Goal: Navigation & Orientation: Understand site structure

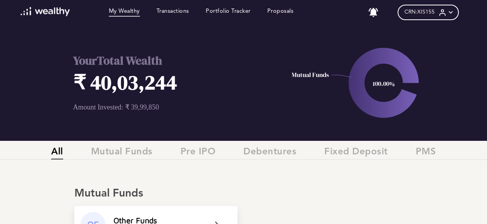
click at [334, 130] on icon "100.00% Mutual Funds" at bounding box center [383, 83] width 207 height 116
drag, startPoint x: 334, startPoint y: 130, endPoint x: 301, endPoint y: 119, distance: 34.4
click at [301, 119] on icon "100.00% Mutual Funds" at bounding box center [383, 83] width 207 height 116
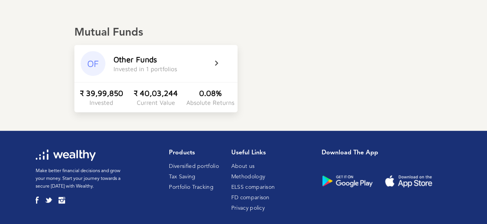
scroll to position [172, 0]
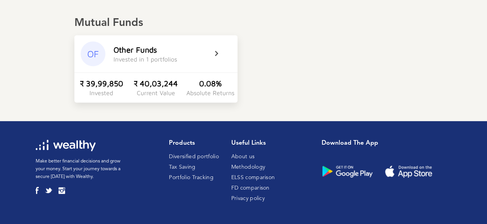
drag, startPoint x: 488, startPoint y: 111, endPoint x: 463, endPoint y: 65, distance: 52.0
click at [463, 65] on div "Mutual Funds OF Other Funds Invested in 1 portfolios ₹ 39,99,850 Invested ₹ 40,…" at bounding box center [243, 49] width 487 height 108
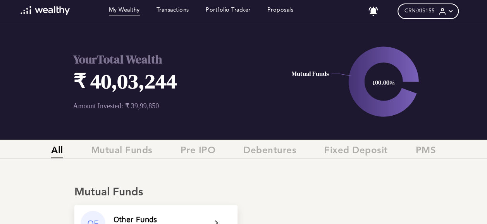
scroll to position [0, 0]
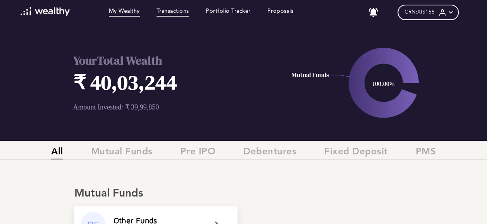
click at [176, 15] on link "Transactions" at bounding box center [172, 12] width 33 height 9
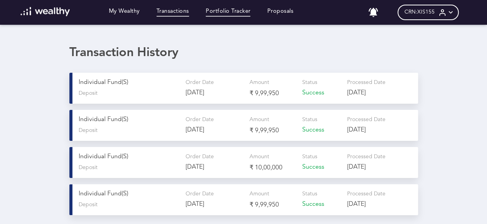
click at [230, 12] on link "Portfolio Tracker" at bounding box center [228, 12] width 45 height 9
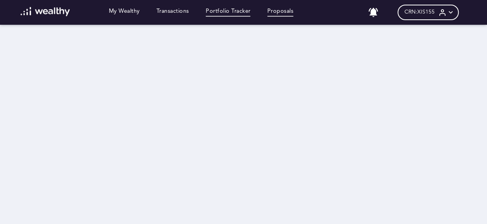
click at [280, 10] on link "Proposals" at bounding box center [280, 12] width 26 height 9
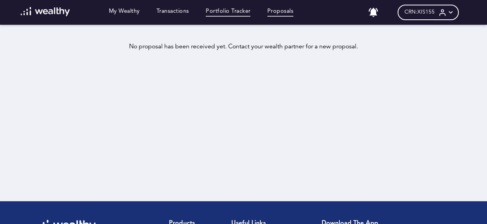
click at [233, 14] on link "Portfolio Tracker" at bounding box center [228, 12] width 45 height 9
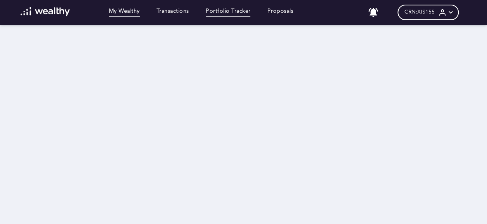
click at [130, 12] on link "My Wealthy" at bounding box center [124, 12] width 31 height 9
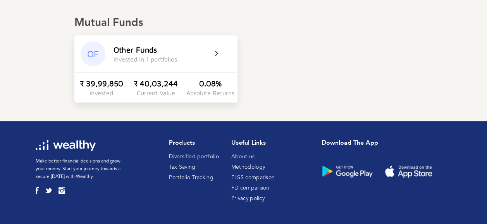
scroll to position [172, 0]
